Goal: Task Accomplishment & Management: Use online tool/utility

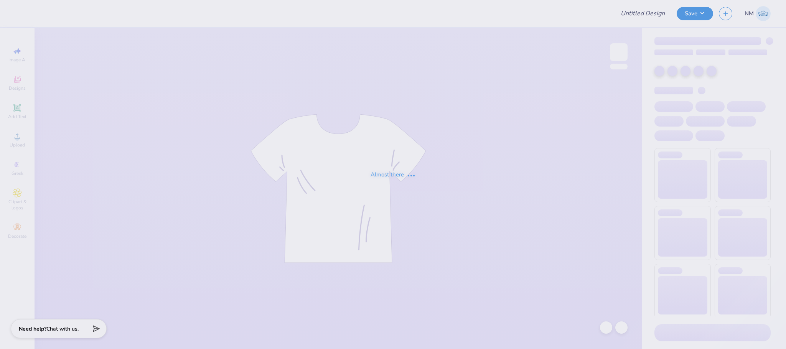
type input "Design 1"
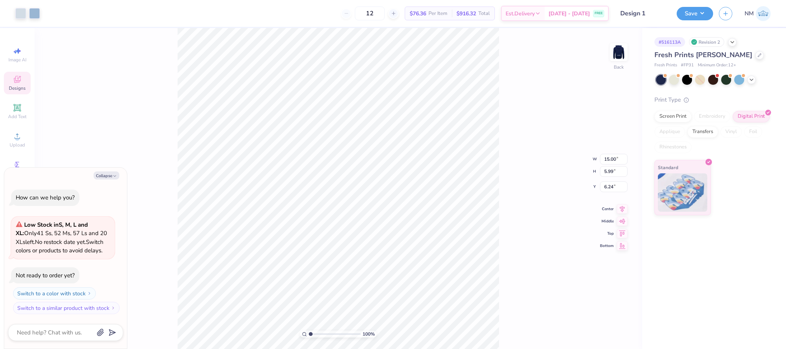
type textarea "x"
type input "1.60"
type input "8.22"
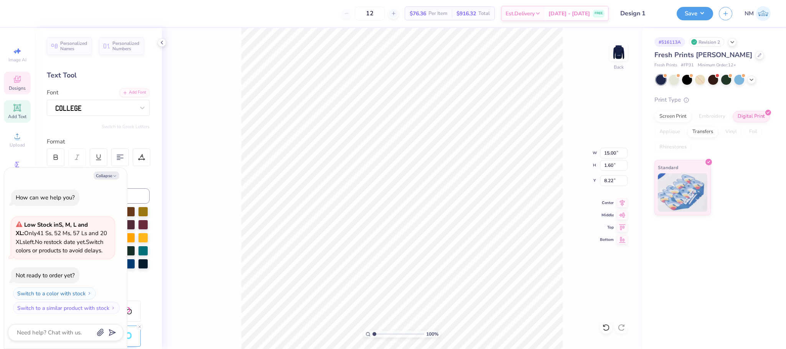
type textarea "x"
type input "7.88"
type textarea "x"
type input "12.15"
type input "1.29"
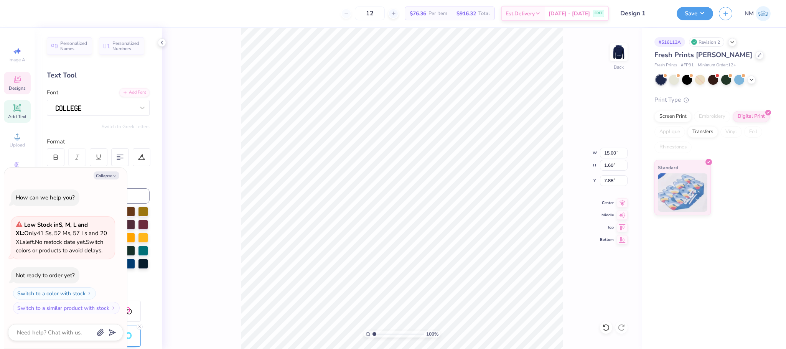
type input "7.83"
type textarea "x"
type input "11.89"
type input "1.26"
type textarea "x"
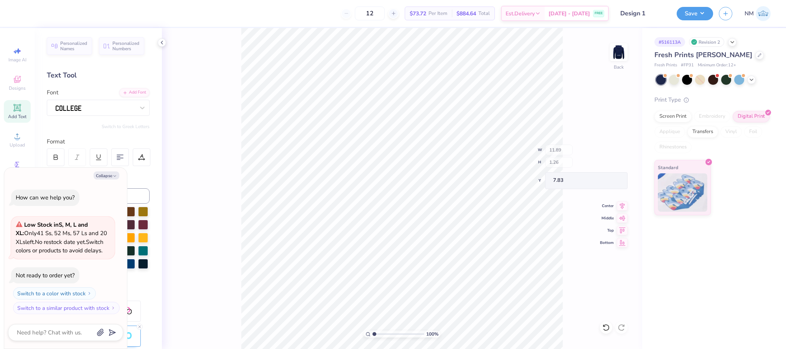
type input "11.67"
type input "1.24"
type input "7.86"
type textarea "x"
type input "12.18"
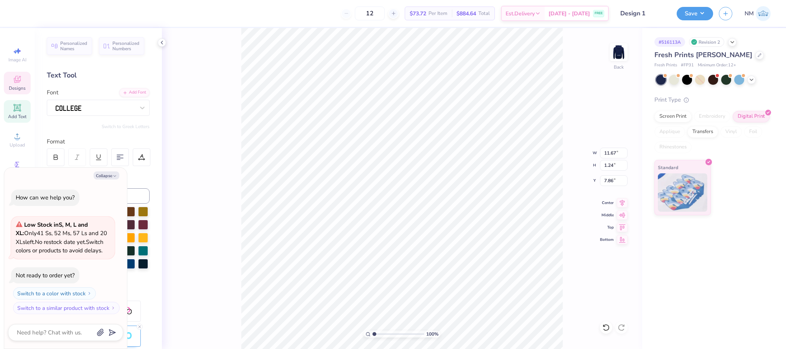
type input "1.30"
type input "7.87"
type textarea "x"
type input "14.69"
type input "1.56"
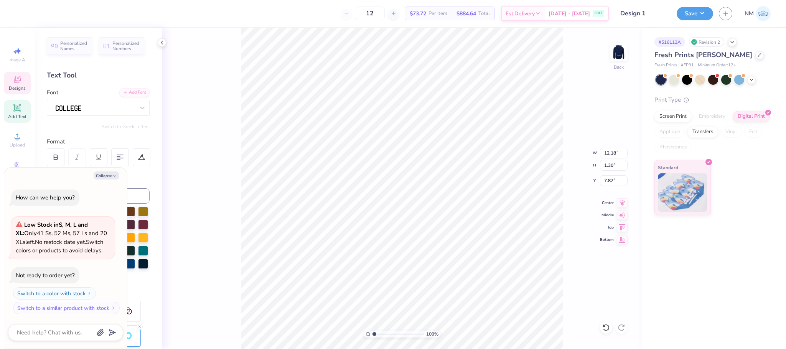
type input "7.91"
click at [102, 174] on button "Collapse" at bounding box center [107, 175] width 26 height 8
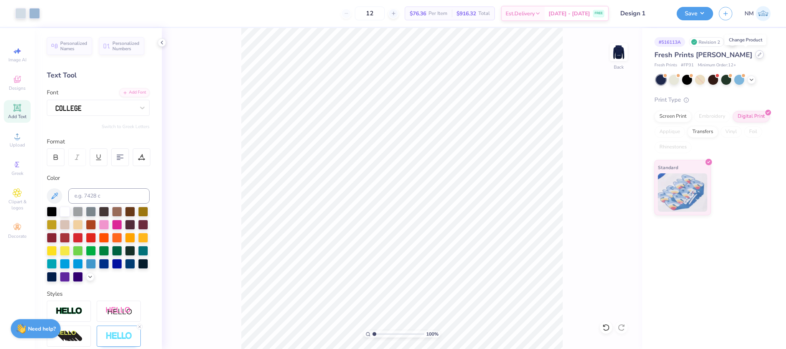
click at [757, 54] on icon at bounding box center [759, 55] width 4 height 4
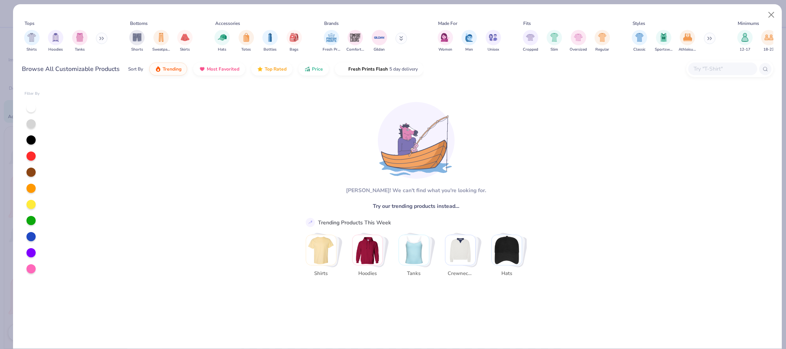
click at [64, 38] on div "Shirts Hoodies Tanks" at bounding box center [66, 41] width 88 height 28
click at [58, 36] on img "filter for Hoodies" at bounding box center [55, 36] width 8 height 9
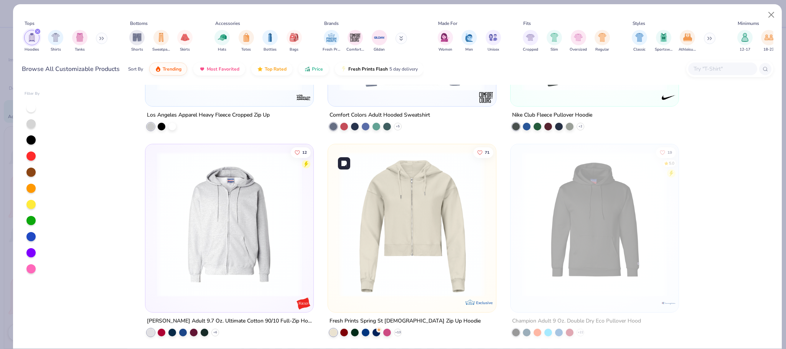
scroll to position [1617, 0]
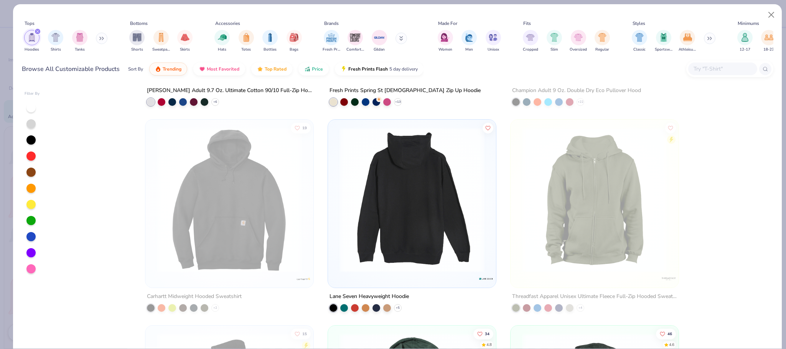
click at [421, 199] on div at bounding box center [412, 199] width 458 height 145
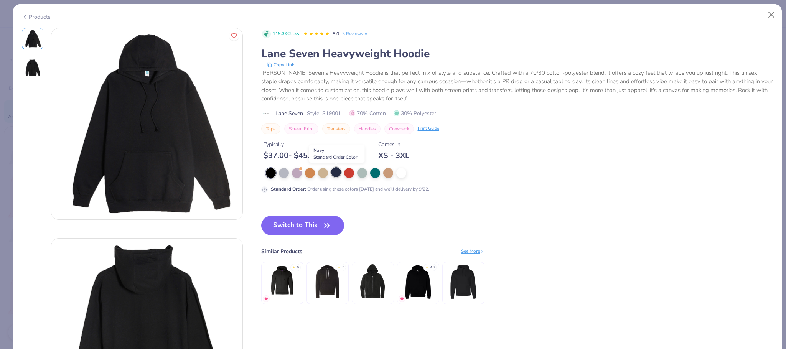
click at [336, 176] on div at bounding box center [336, 172] width 10 height 10
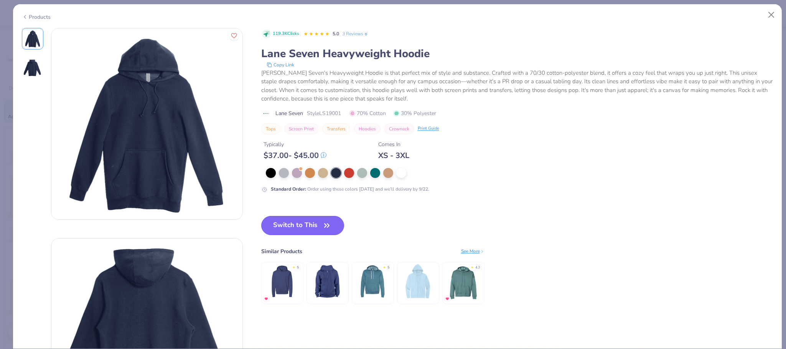
click at [303, 224] on button "Switch to This" at bounding box center [302, 225] width 83 height 19
click at [477, 122] on div "119.3K Clicks 5.0 3 Reviews Lane Seven Heavyweight Hoodie Copy Link Lane Seven'…" at bounding box center [517, 81] width 512 height 106
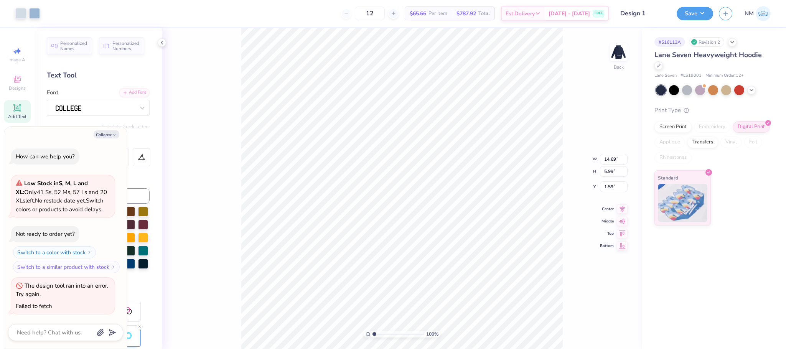
type textarea "x"
type input "3.00"
click at [614, 57] on img at bounding box center [618, 52] width 31 height 31
type textarea "x"
type input "6.84"
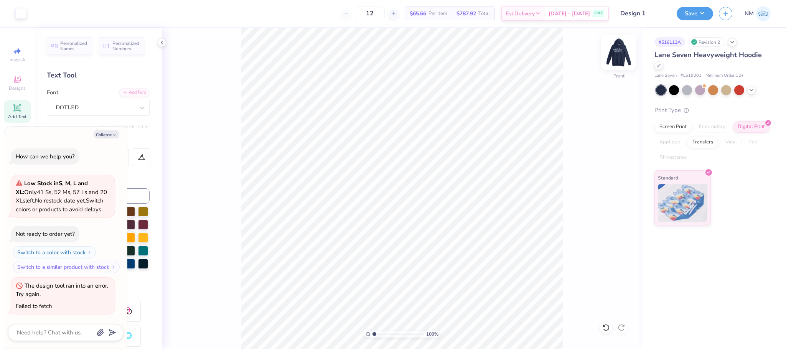
click at [623, 60] on img at bounding box center [618, 52] width 31 height 31
click at [102, 135] on button "Collapse" at bounding box center [107, 134] width 26 height 8
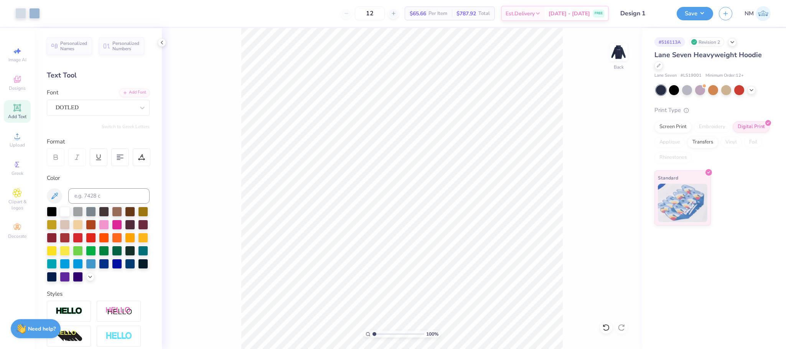
type textarea "x"
click at [660, 62] on div at bounding box center [658, 65] width 8 height 8
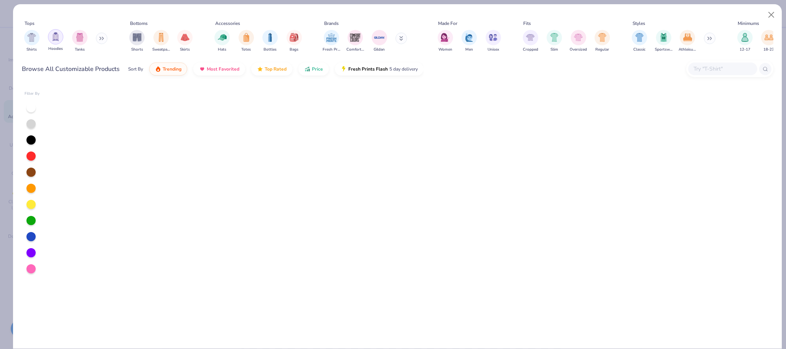
scroll to position [1386, 0]
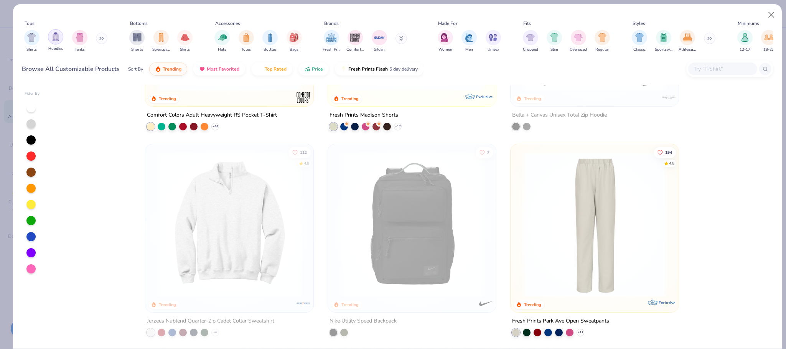
click at [53, 37] on img "filter for Hoodies" at bounding box center [55, 36] width 8 height 9
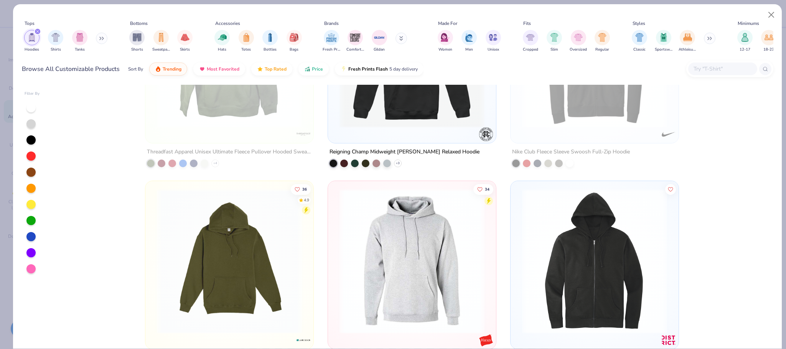
scroll to position [2772, 0]
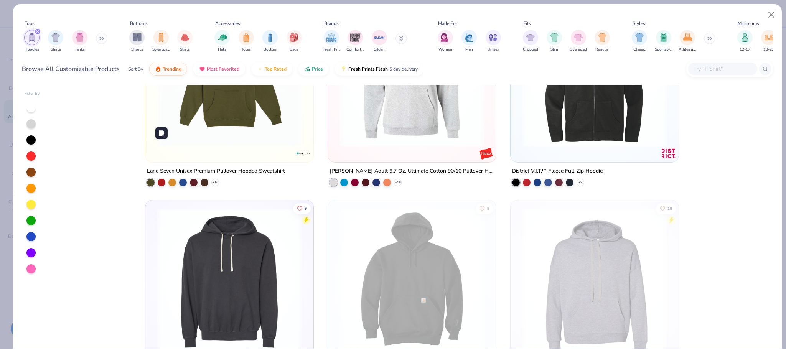
click at [245, 122] on img at bounding box center [229, 74] width 153 height 145
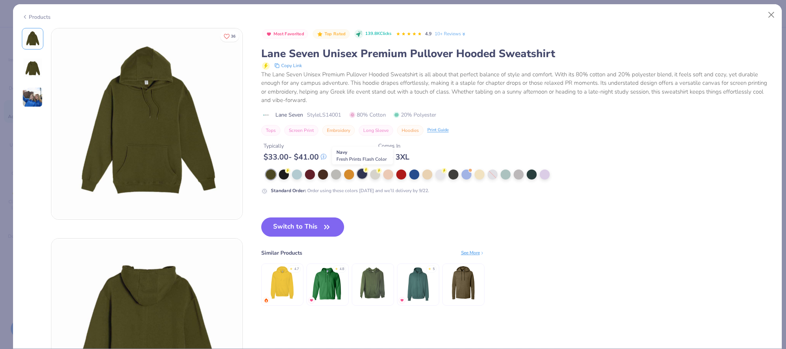
click at [366, 173] on circle at bounding box center [365, 169] width 5 height 5
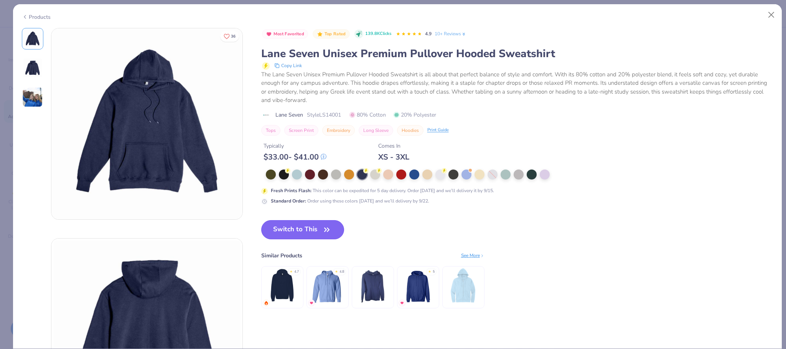
click at [293, 228] on button "Switch to This" at bounding box center [302, 229] width 83 height 19
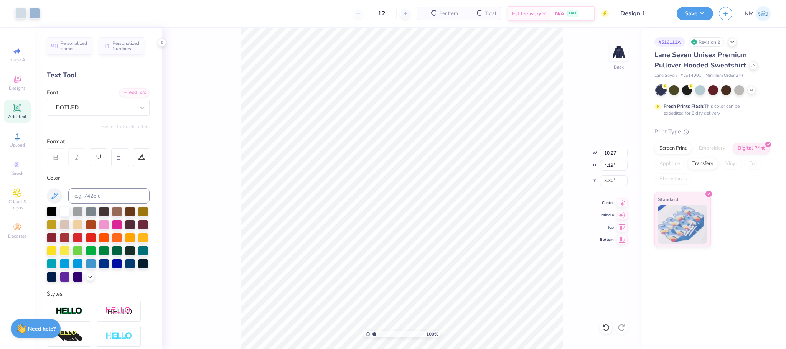
type input "10.27"
type input "4.19"
type input "3.00"
click at [626, 54] on img at bounding box center [618, 52] width 31 height 31
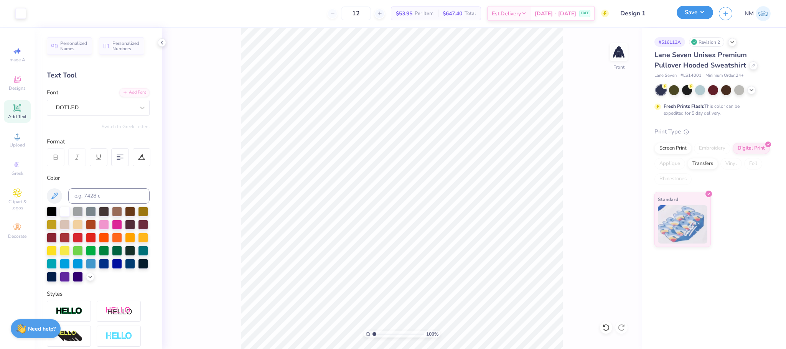
click at [698, 15] on button "Save" at bounding box center [694, 12] width 36 height 13
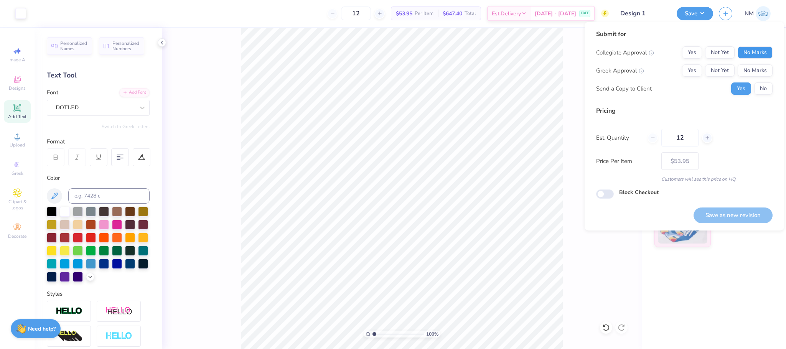
click at [746, 52] on button "No Marks" at bounding box center [754, 52] width 35 height 12
click at [748, 67] on button "No Marks" at bounding box center [754, 70] width 35 height 12
click at [728, 213] on button "Save as new revision" at bounding box center [732, 215] width 79 height 16
type input "$53.95"
